Goal: Ask a question

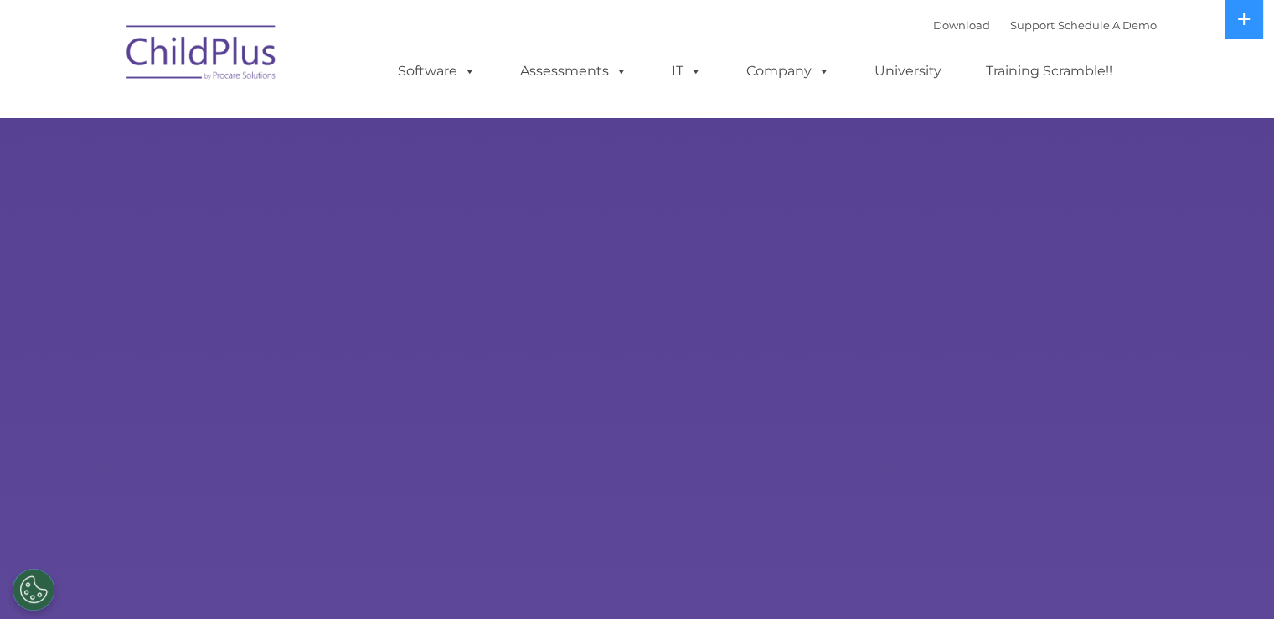
select select "MEDIUM"
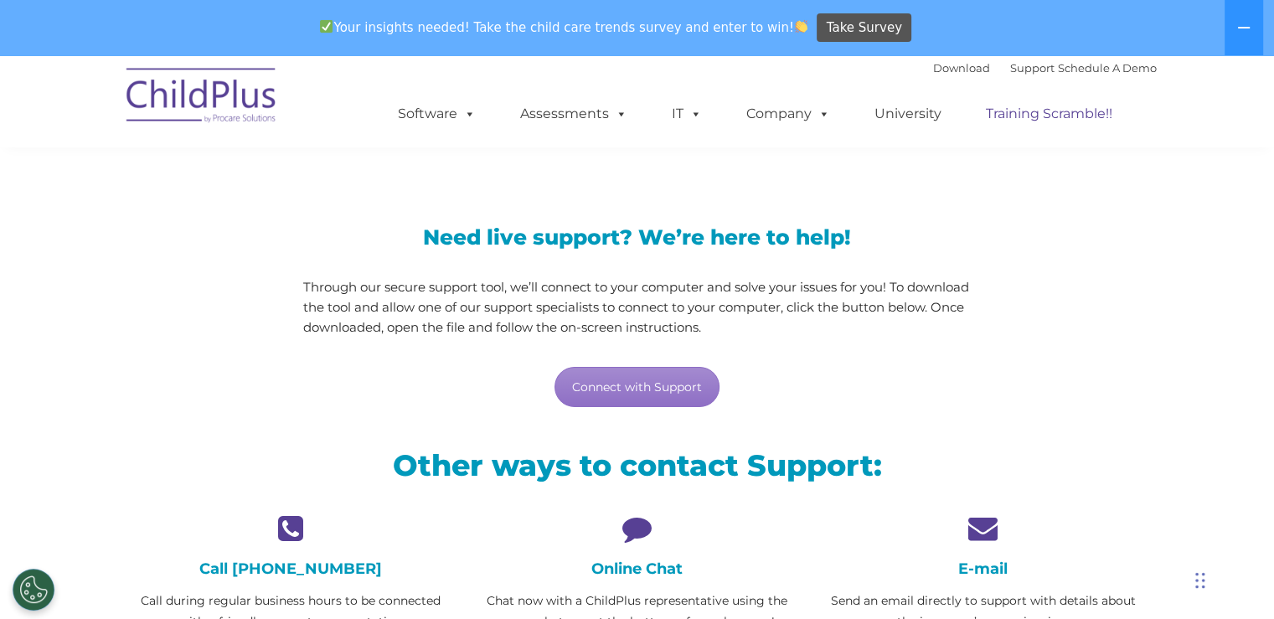
scroll to position [90, 0]
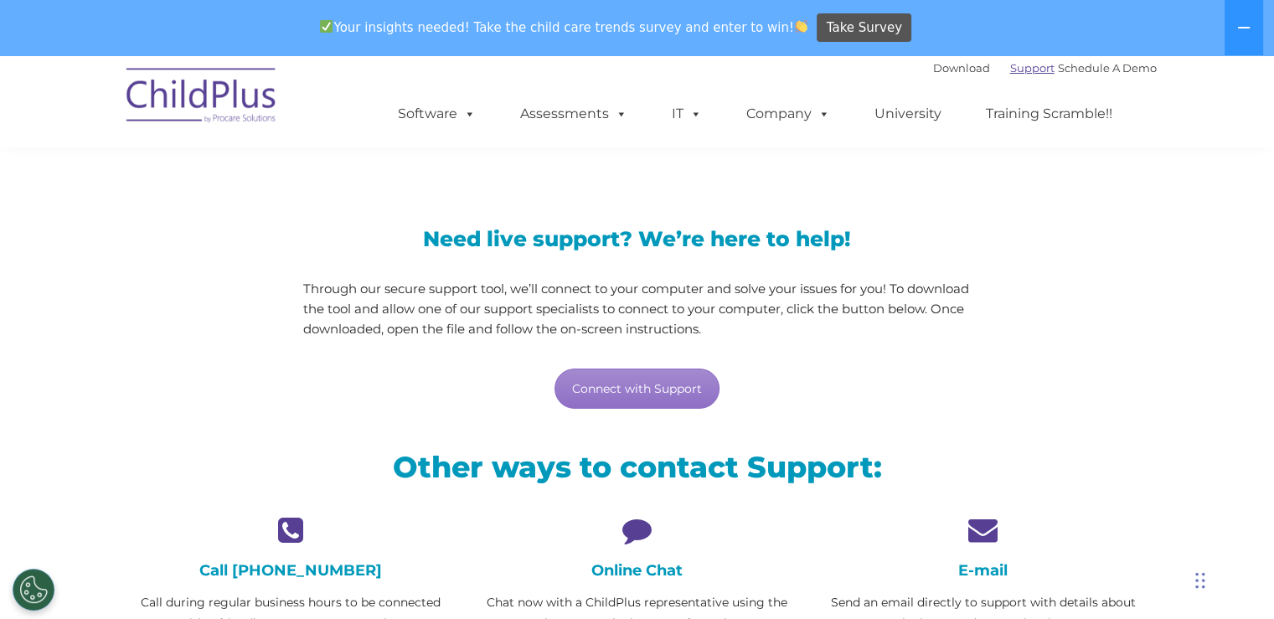
click at [1019, 74] on link "Support" at bounding box center [1032, 67] width 44 height 13
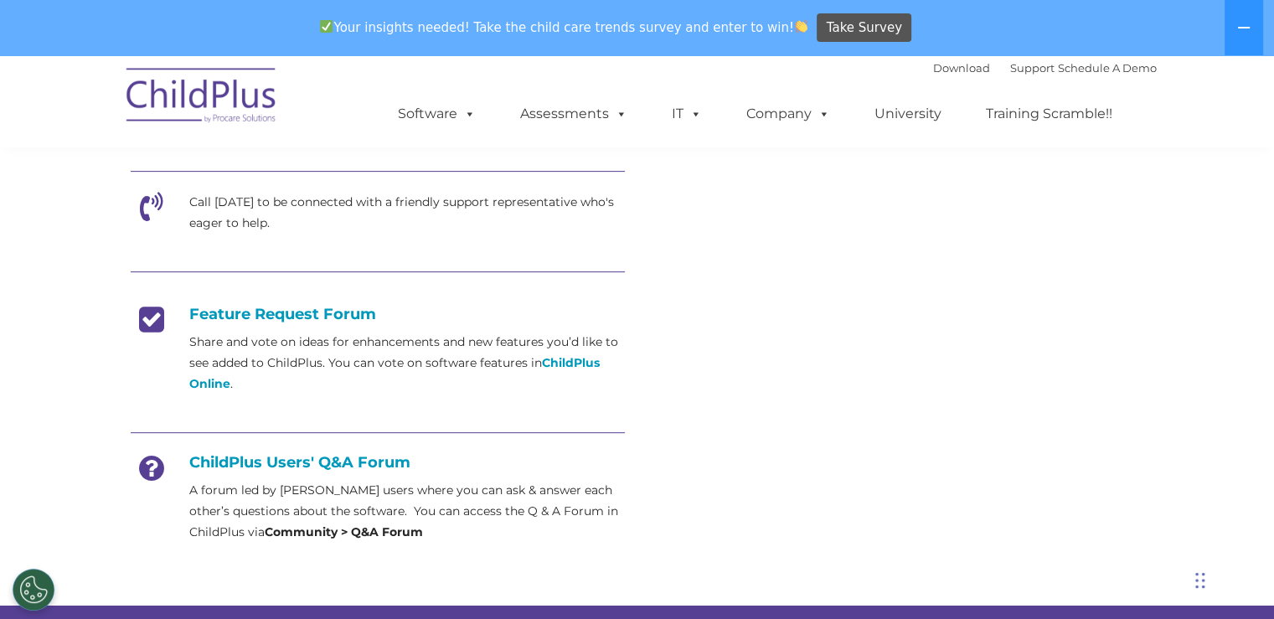
scroll to position [549, 0]
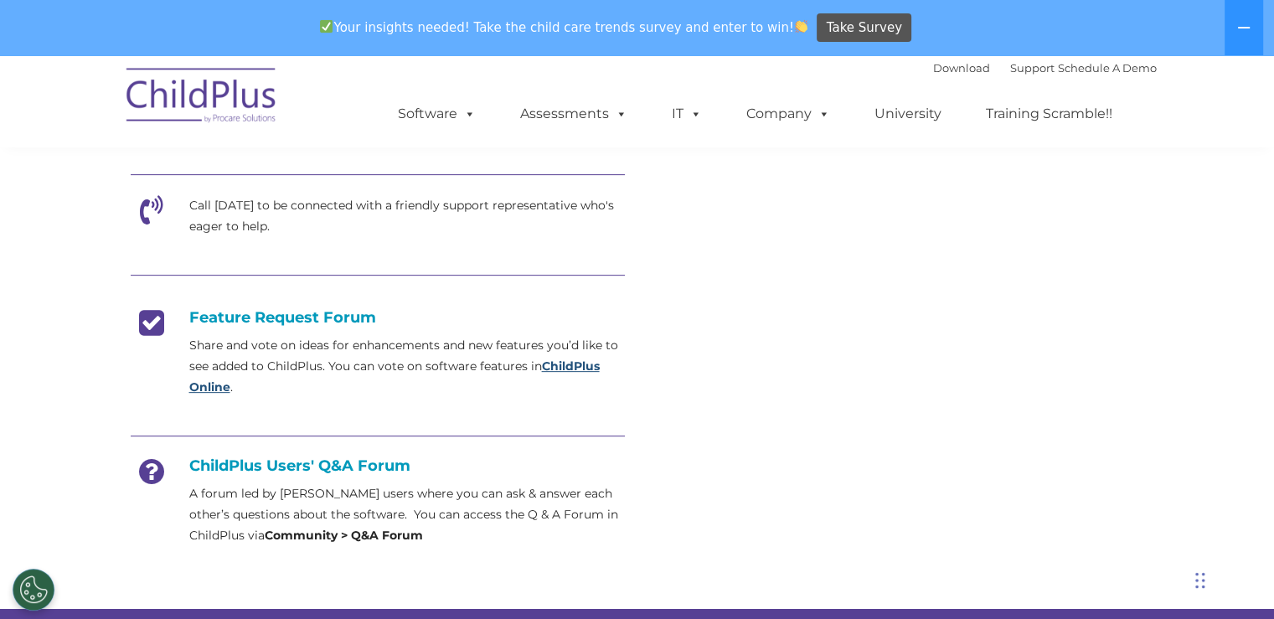
click at [566, 360] on strong "ChildPlus Online" at bounding box center [394, 376] width 410 height 36
